Goal: Task Accomplishment & Management: Manage account settings

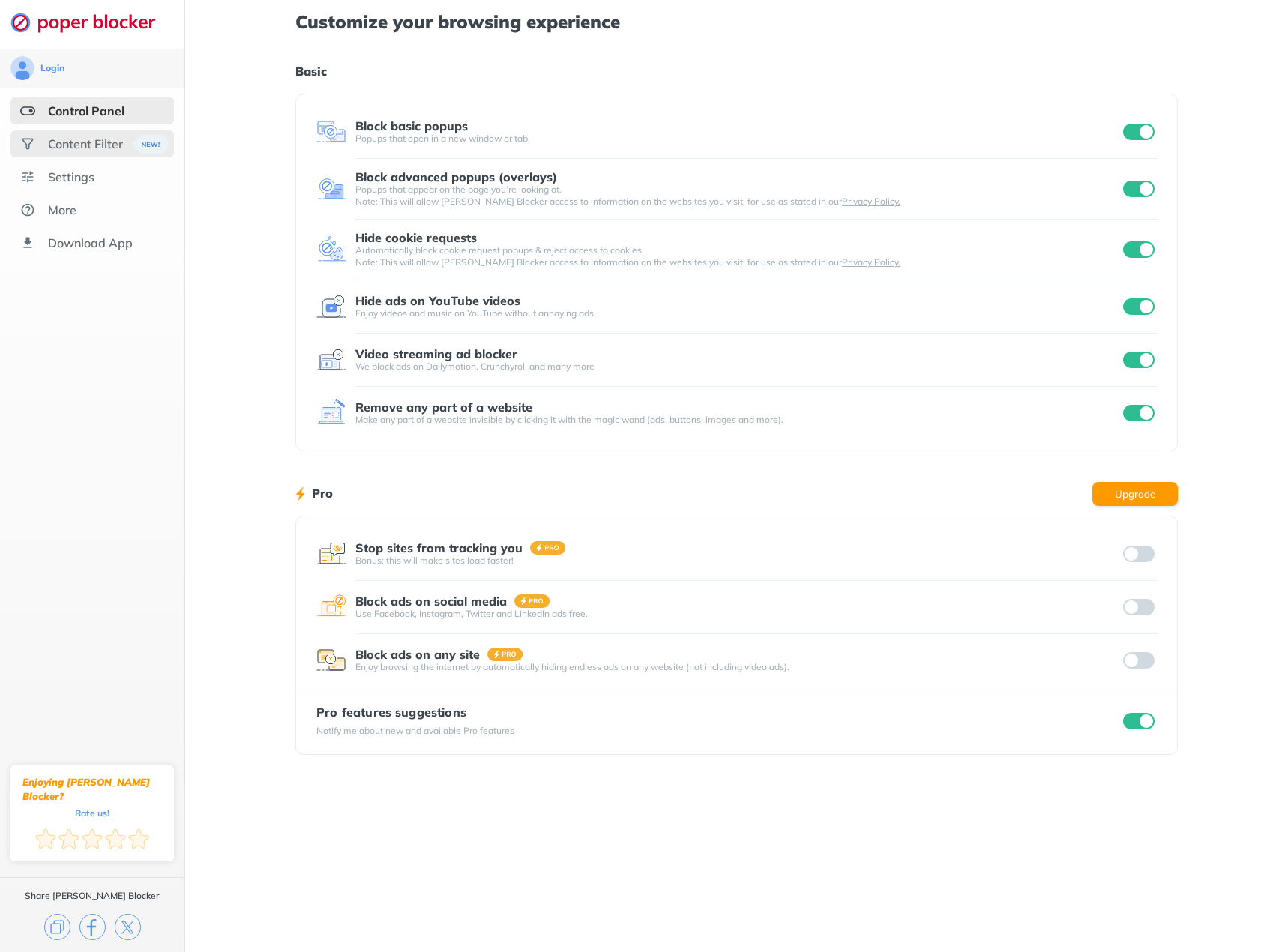
click at [126, 140] on div "Content Filter" at bounding box center [92, 144] width 163 height 27
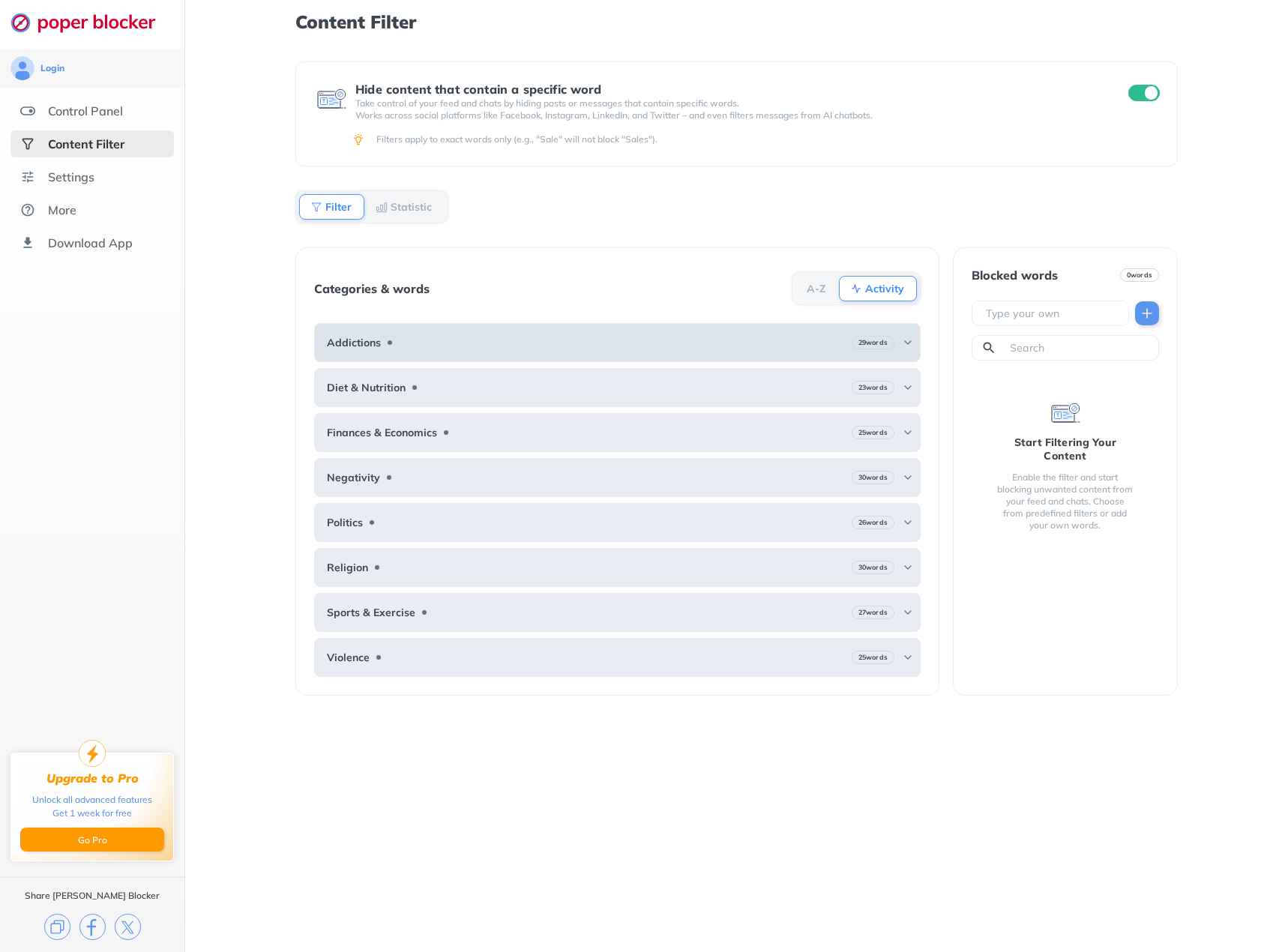
click at [911, 340] on img at bounding box center [908, 343] width 12 height 12
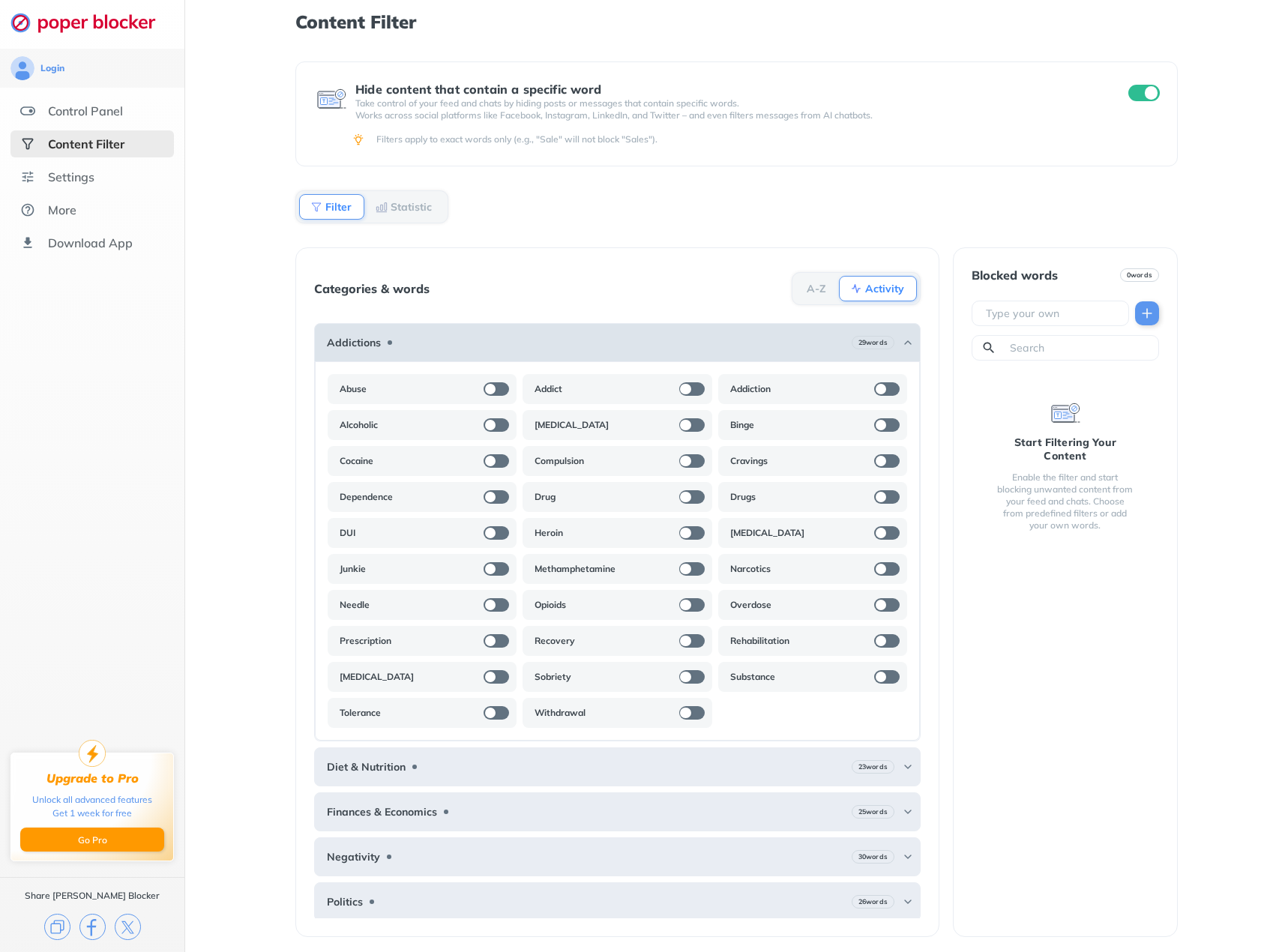
click at [902, 343] on img at bounding box center [908, 343] width 12 height 12
